Goal: Task Accomplishment & Management: Manage account settings

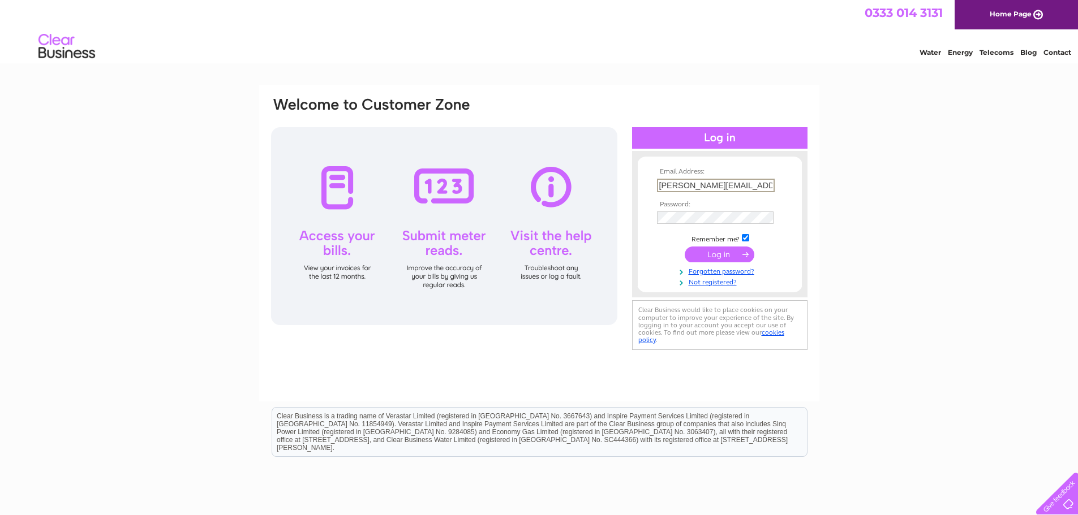
click at [727, 257] on input "submit" at bounding box center [720, 255] width 70 height 16
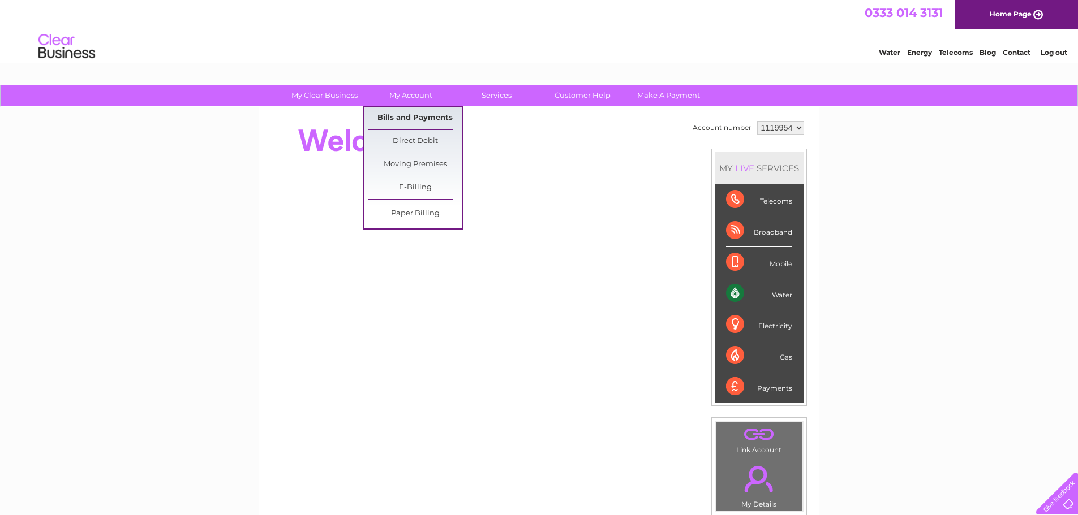
click at [414, 113] on link "Bills and Payments" at bounding box center [414, 118] width 93 height 23
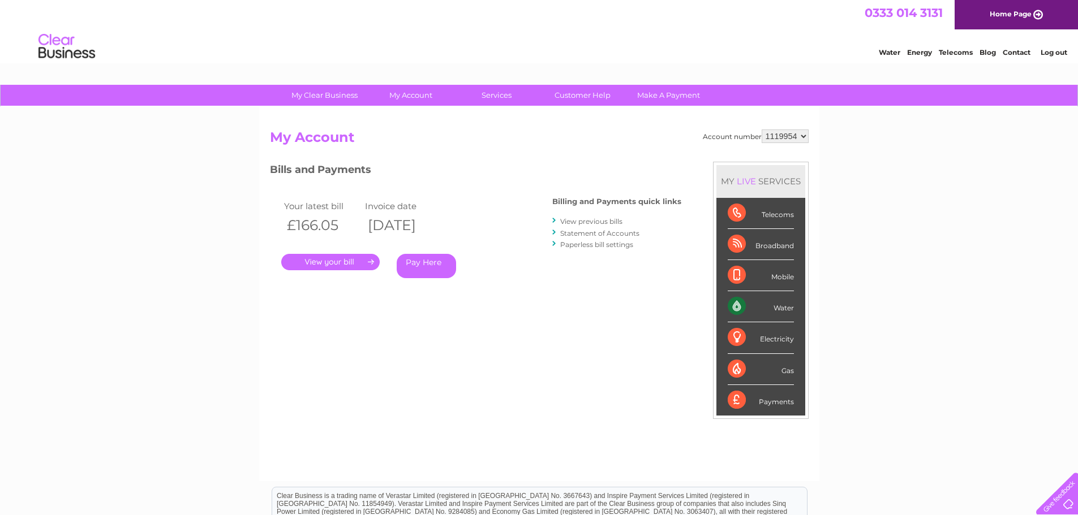
click at [338, 261] on link "." at bounding box center [330, 262] width 98 height 16
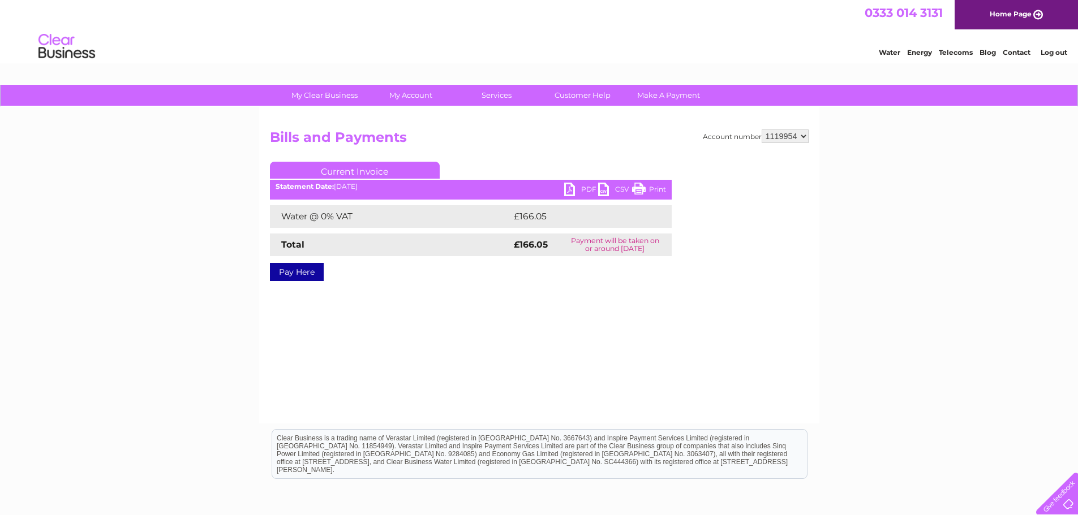
click at [576, 186] on link "PDF" at bounding box center [581, 191] width 34 height 16
